Goal: Communication & Community: Answer question/provide support

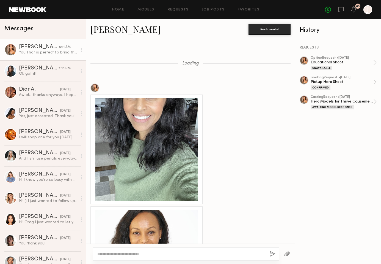
scroll to position [571, 0]
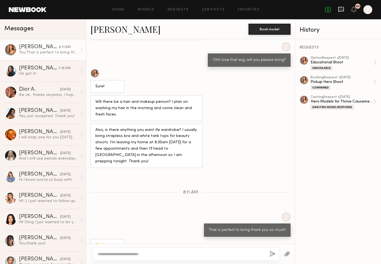
click at [340, 10] on icon at bounding box center [341, 9] width 6 height 6
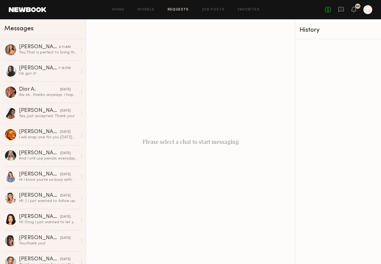
click at [183, 9] on link "Requests" at bounding box center [178, 10] width 21 height 4
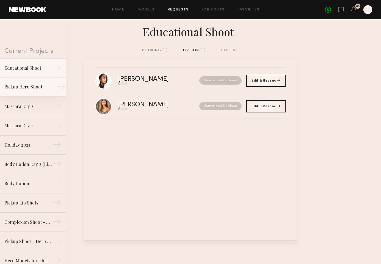
click at [32, 85] on div "Pickup Hero Shoot" at bounding box center [28, 86] width 48 height 7
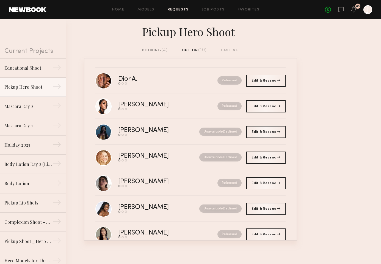
click at [157, 51] on div "booking (4)" at bounding box center [155, 50] width 26 height 6
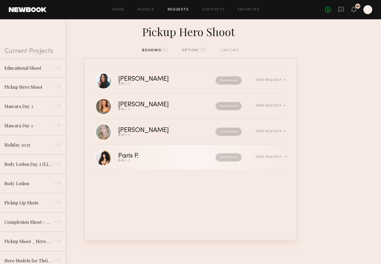
click at [160, 150] on link "Paris P. Send request Model response Review hours worked Pay model Confirmed Vi…" at bounding box center [190, 157] width 190 height 26
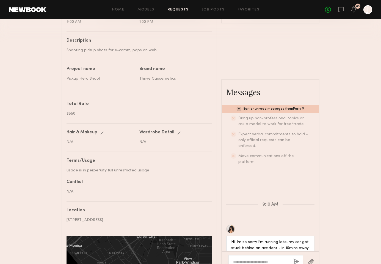
scroll to position [287, 0]
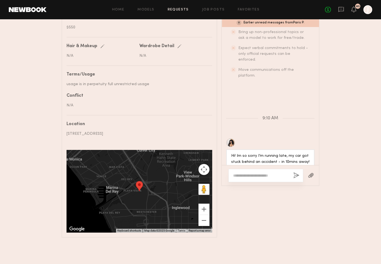
click at [255, 173] on textarea at bounding box center [261, 176] width 56 height 6
type textarea "**********"
